Goal: Use online tool/utility: Utilize a website feature to perform a specific function

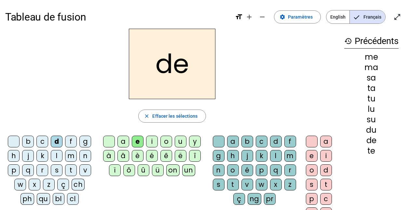
click at [42, 183] on letter-bubble "x" at bounding box center [36, 185] width 14 height 14
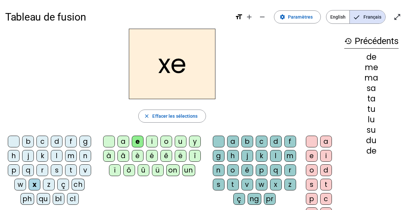
click at [168, 143] on div "o" at bounding box center [166, 141] width 12 height 12
click at [49, 186] on div "z" at bounding box center [49, 184] width 12 height 12
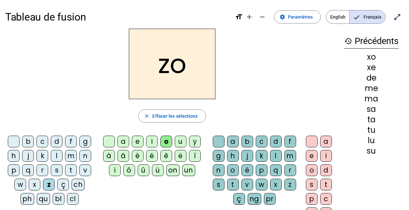
click at [233, 173] on div "o" at bounding box center [233, 170] width 12 height 12
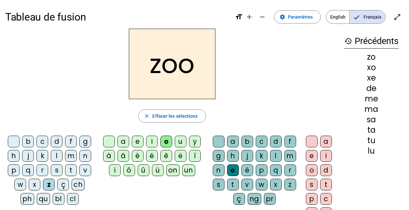
click at [247, 168] on div "é" at bounding box center [247, 170] width 12 height 12
click at [87, 156] on div "n" at bounding box center [85, 156] width 12 height 12
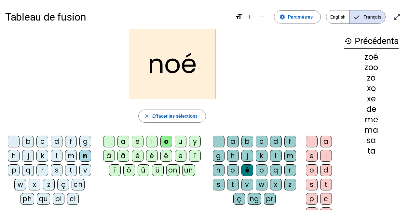
click at [232, 140] on div "a" at bounding box center [233, 141] width 12 height 12
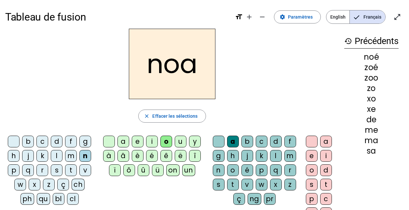
click at [25, 140] on div "b" at bounding box center [28, 141] width 12 height 12
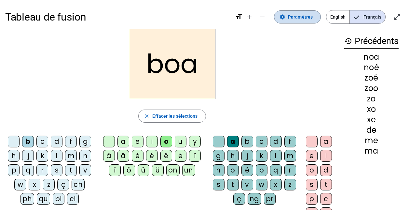
click at [291, 15] on span "Paramètres" at bounding box center [300, 17] width 25 height 8
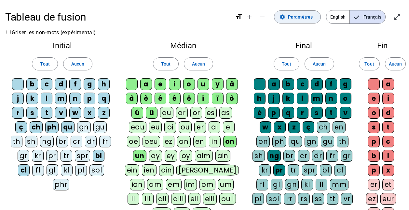
click at [305, 19] on span "Paramètres" at bounding box center [300, 17] width 25 height 8
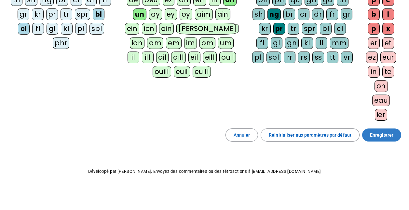
click at [392, 136] on span "Enregistrer" at bounding box center [381, 135] width 23 height 8
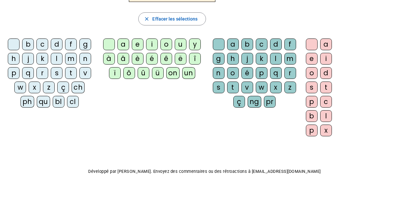
click at [327, 47] on div "a" at bounding box center [326, 44] width 12 height 12
click at [108, 46] on div at bounding box center [109, 44] width 12 height 12
click at [277, 58] on div "l" at bounding box center [276, 59] width 12 height 12
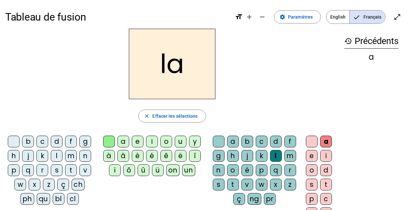
click at [30, 137] on div "b" at bounding box center [28, 141] width 12 height 12
click at [308, 139] on div at bounding box center [312, 141] width 12 height 12
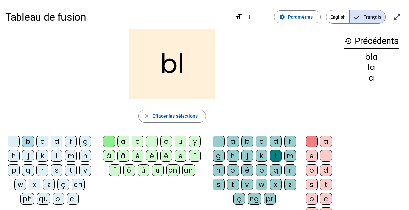
click at [248, 173] on div "é" at bounding box center [247, 170] width 12 height 12
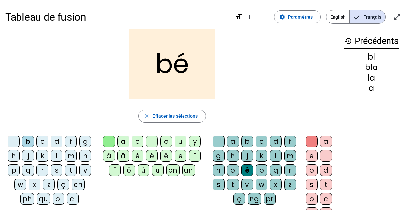
click at [279, 156] on div "l" at bounding box center [276, 156] width 12 height 12
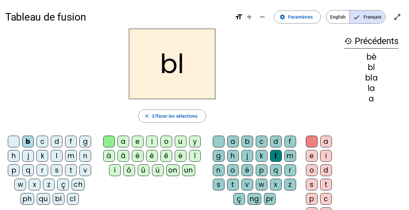
scroll to position [33, 0]
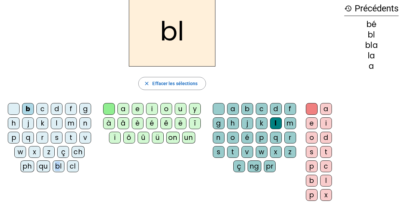
click at [57, 164] on div "bl" at bounding box center [59, 166] width 12 height 12
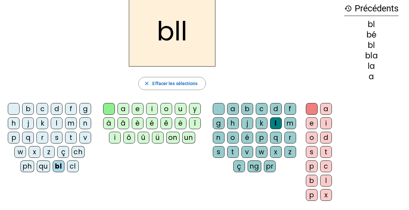
drag, startPoint x: 57, startPoint y: 164, endPoint x: 125, endPoint y: 109, distance: 87.2
click at [125, 109] on div "a" at bounding box center [123, 109] width 12 height 12
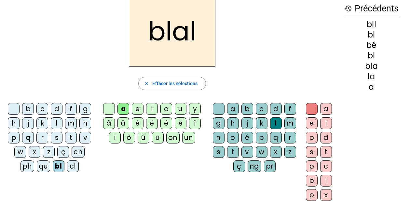
click at [221, 106] on div at bounding box center [219, 109] width 12 height 12
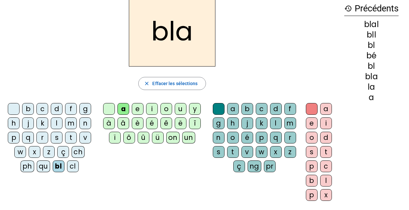
click at [148, 123] on div "é" at bounding box center [152, 123] width 12 height 12
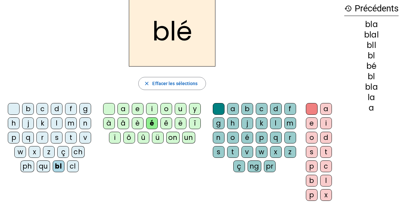
click at [71, 165] on div "cl" at bounding box center [73, 166] width 12 height 12
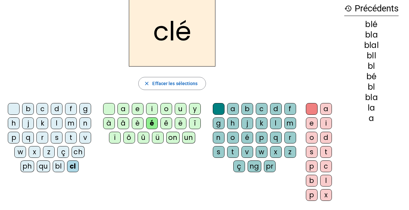
click at [231, 139] on div "o" at bounding box center [233, 137] width 12 height 12
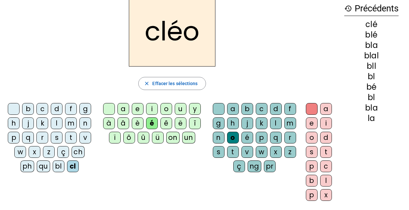
click at [56, 124] on div "l" at bounding box center [57, 123] width 12 height 12
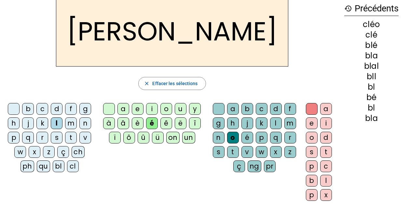
click at [228, 108] on div "a" at bounding box center [233, 109] width 12 height 12
